Goal: Information Seeking & Learning: Learn about a topic

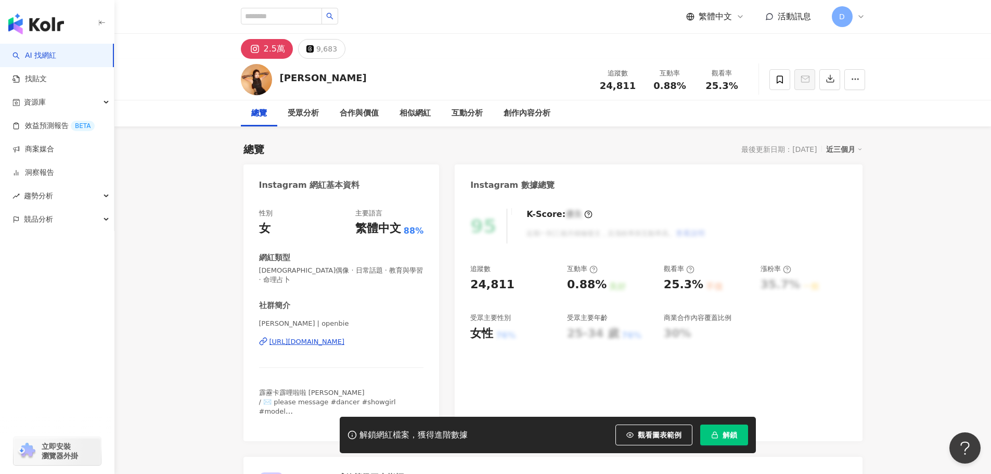
click at [345, 337] on div "https://www.instagram.com/openbie/" at bounding box center [306, 341] width 75 height 9
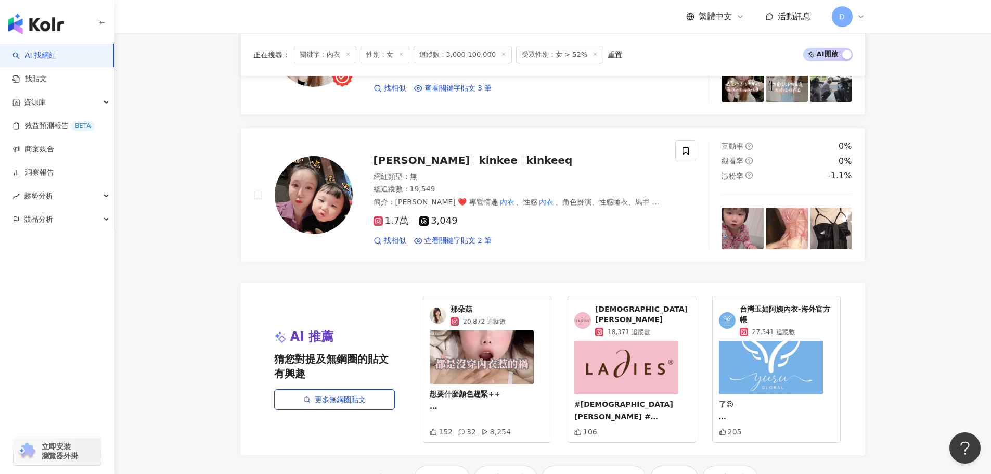
scroll to position [2066, 0]
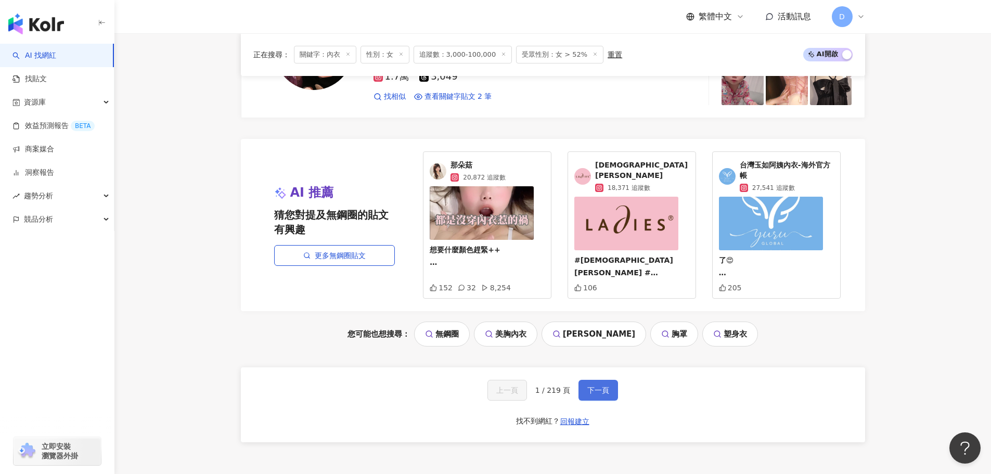
click at [592, 383] on button "下一頁" at bounding box center [598, 390] width 40 height 21
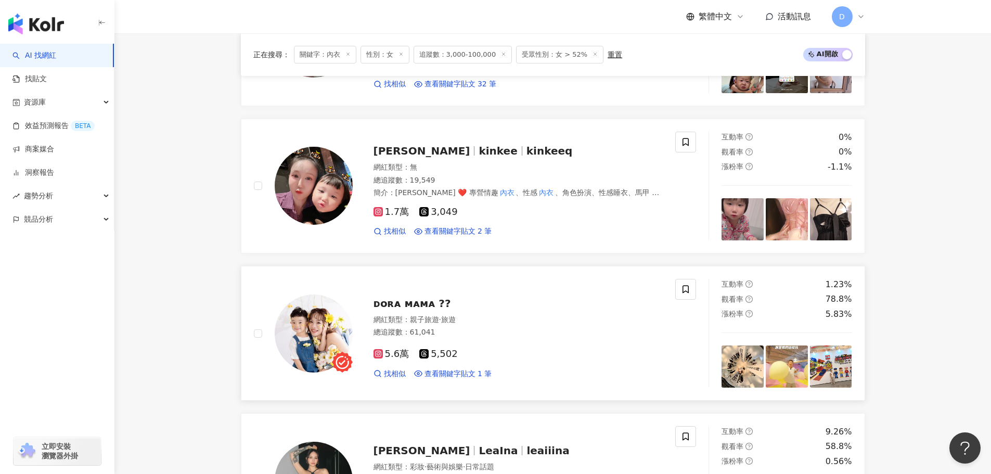
scroll to position [245, 0]
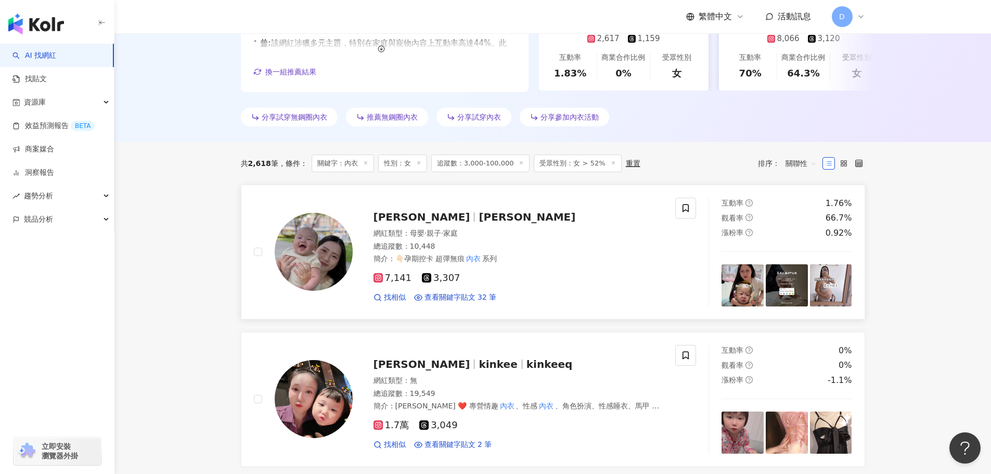
click at [615, 255] on div "簡介 ： 👇🏻孕期控卡 超彈無痕 內衣 系列" at bounding box center [518, 259] width 290 height 10
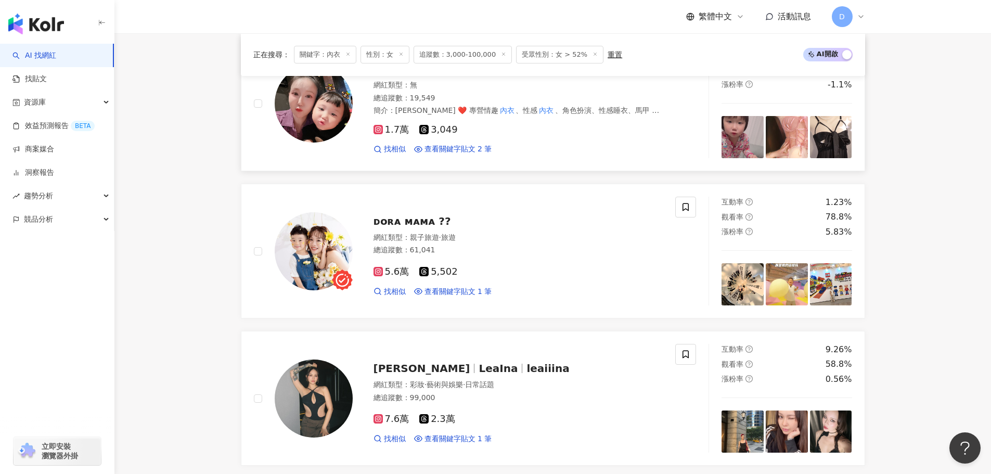
scroll to position [558, 0]
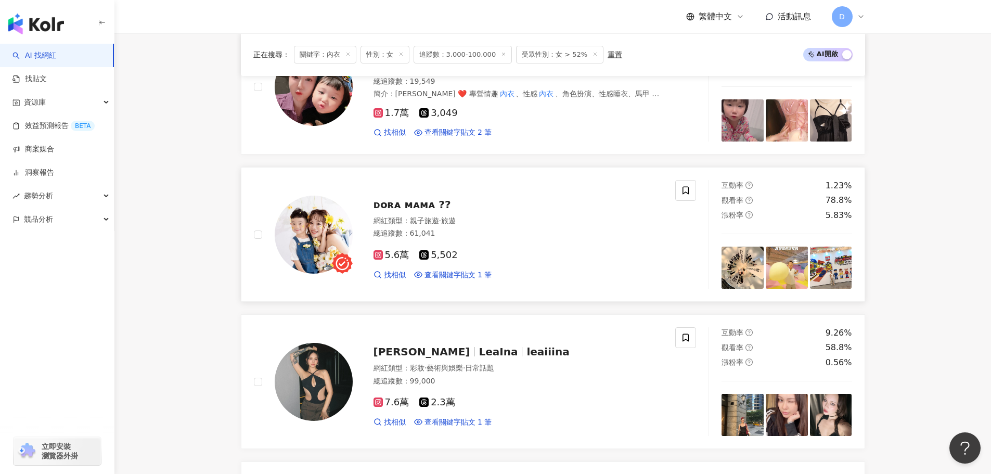
click at [458, 230] on div "總追蹤數 ： 61,041" at bounding box center [518, 233] width 290 height 10
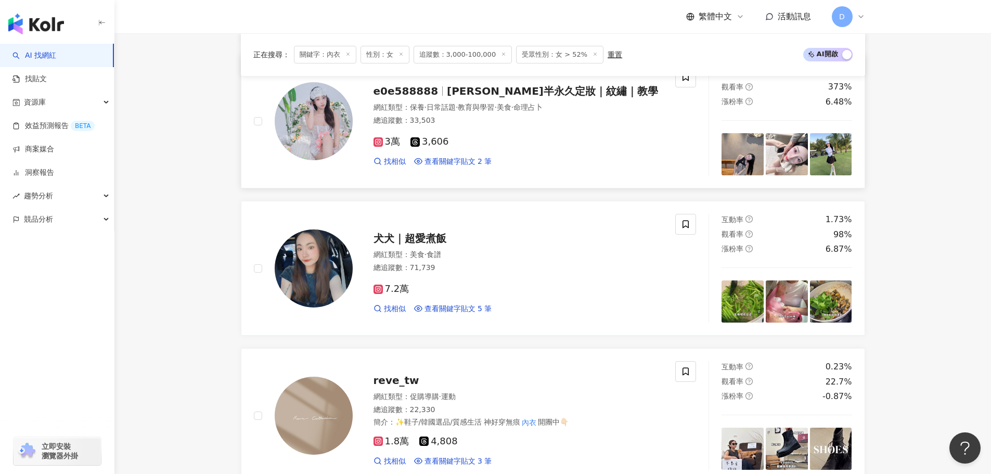
scroll to position [974, 0]
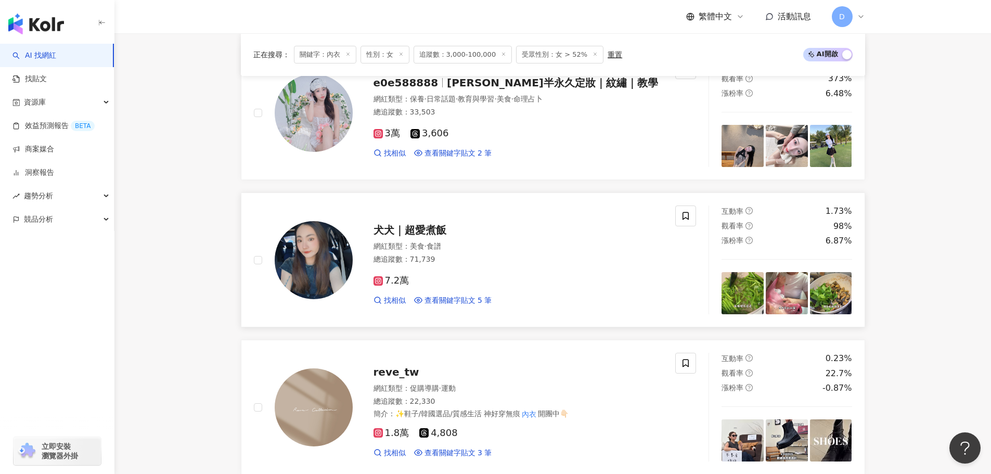
click at [495, 241] on div "犬犬｜超愛煮飯 網紅類型 ： 美食 · 食譜 總追蹤數 ： 71,739 7.2萬 找相似 查看關鍵字貼文 5 筆" at bounding box center [508, 259] width 310 height 91
click at [554, 124] on div "3萬 3,606 找相似 查看關鍵字貼文 2 筆" at bounding box center [518, 139] width 290 height 38
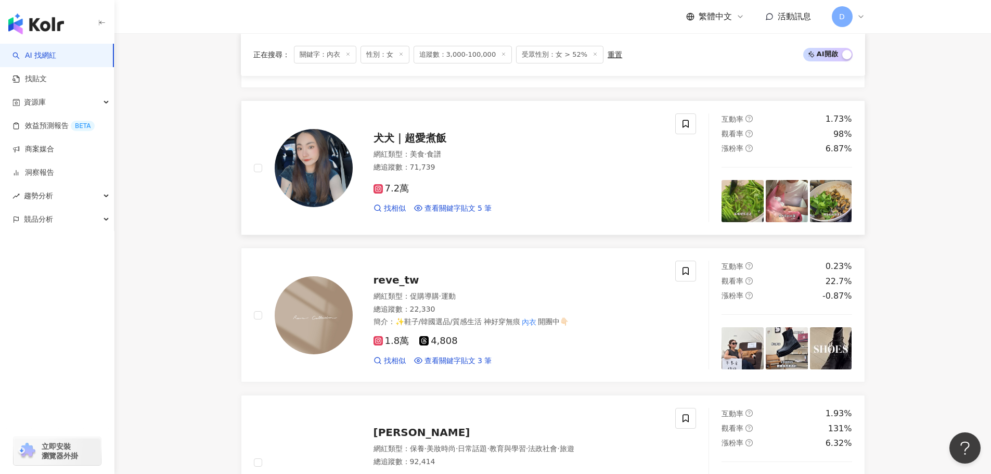
scroll to position [1234, 0]
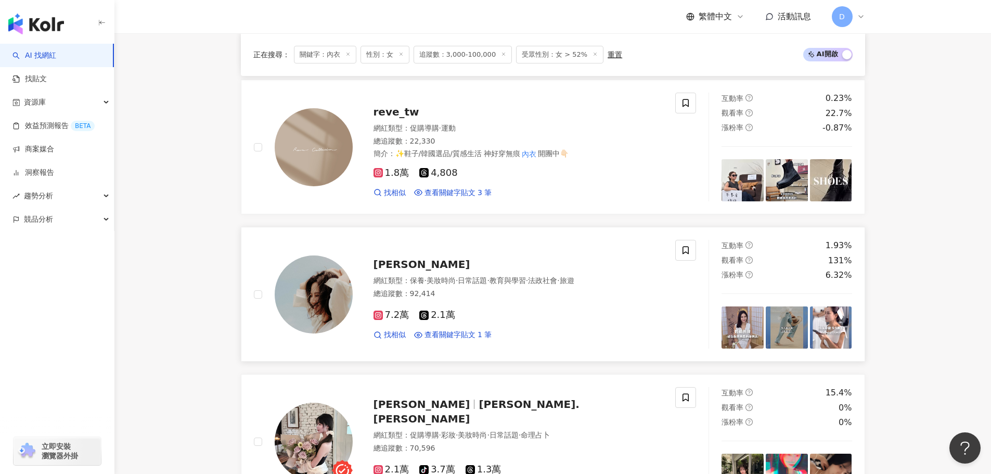
click at [523, 261] on div "Akiko Lin" at bounding box center [518, 264] width 290 height 15
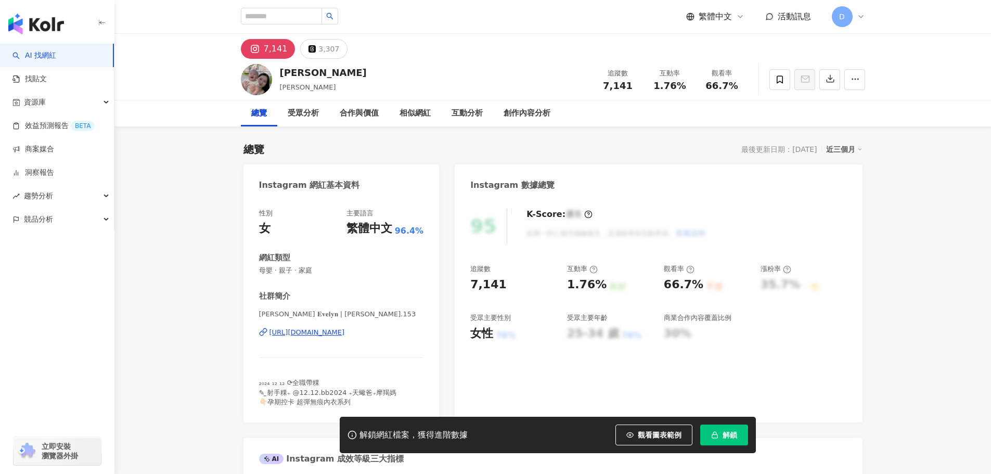
click at [345, 330] on div "https://www.instagram.com/evelynjt.153/" at bounding box center [306, 332] width 75 height 9
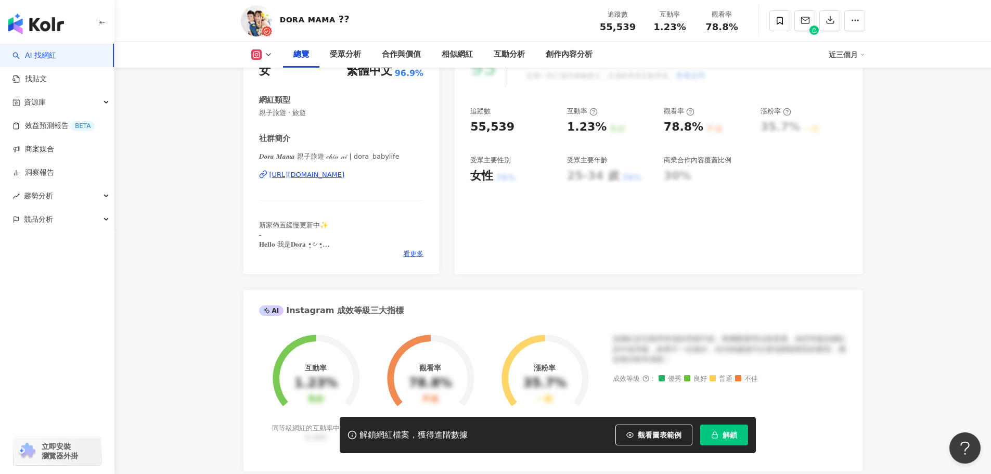
scroll to position [156, 0]
click at [345, 172] on div "https://www.instagram.com/dora_babylife/" at bounding box center [306, 176] width 75 height 9
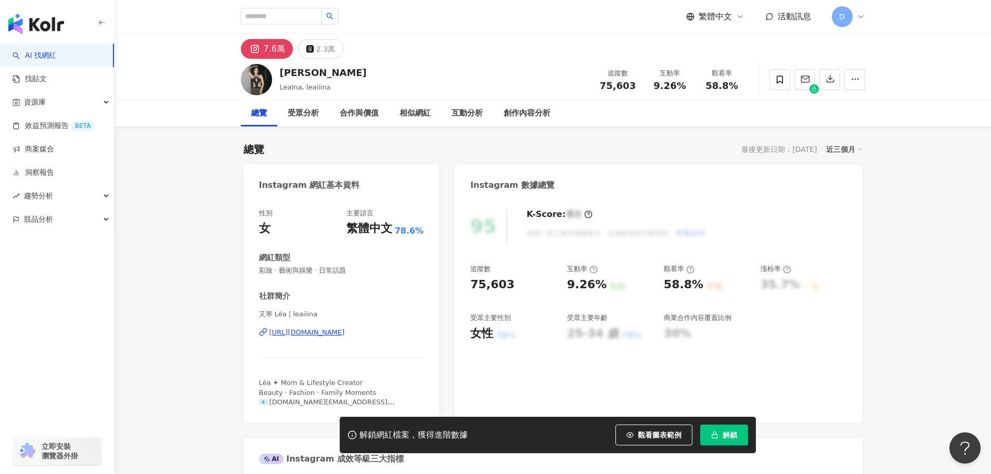
click at [303, 334] on div "https://www.instagram.com/leaiiina/" at bounding box center [306, 332] width 75 height 9
